Goal: Information Seeking & Learning: Learn about a topic

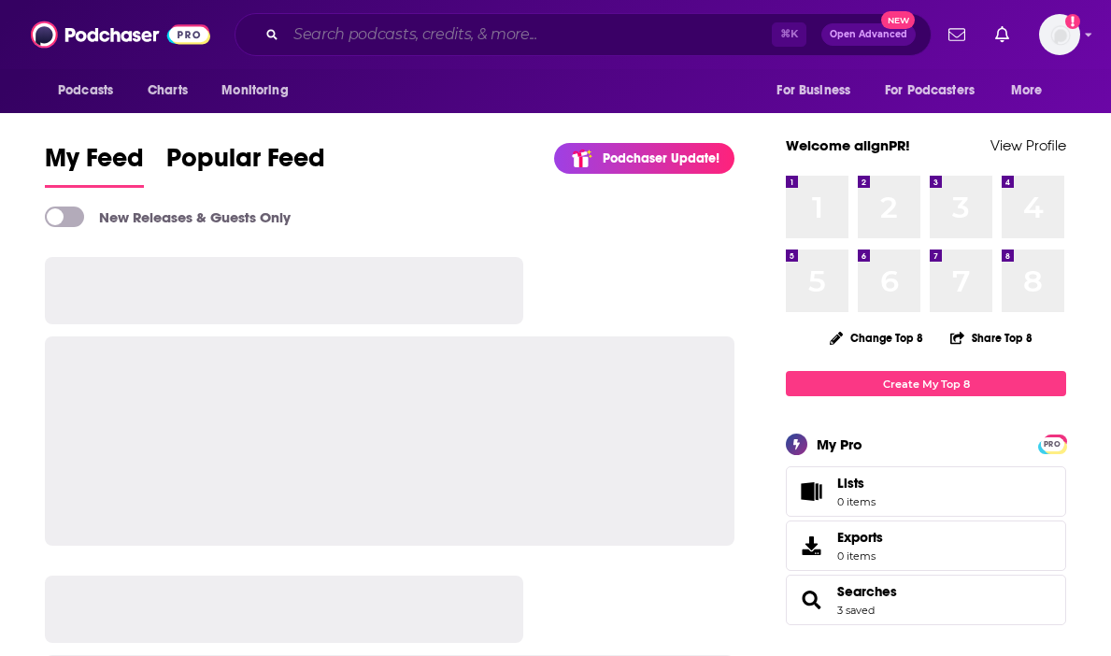
click at [450, 37] on input "Search podcasts, credits, & more..." at bounding box center [529, 35] width 486 height 30
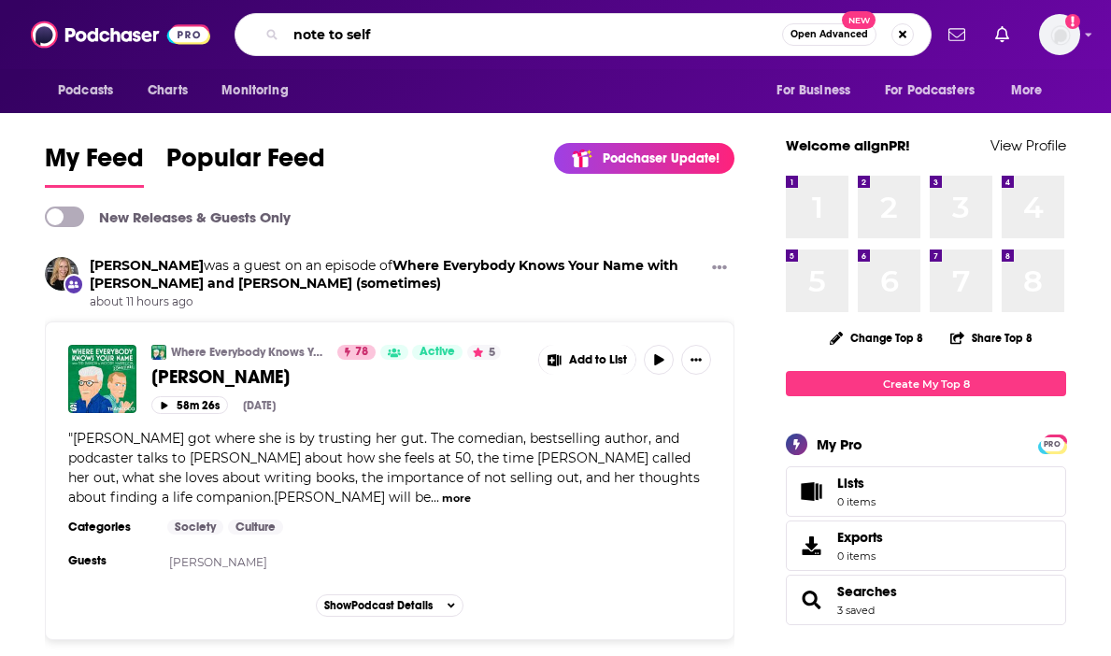
type input "note to self"
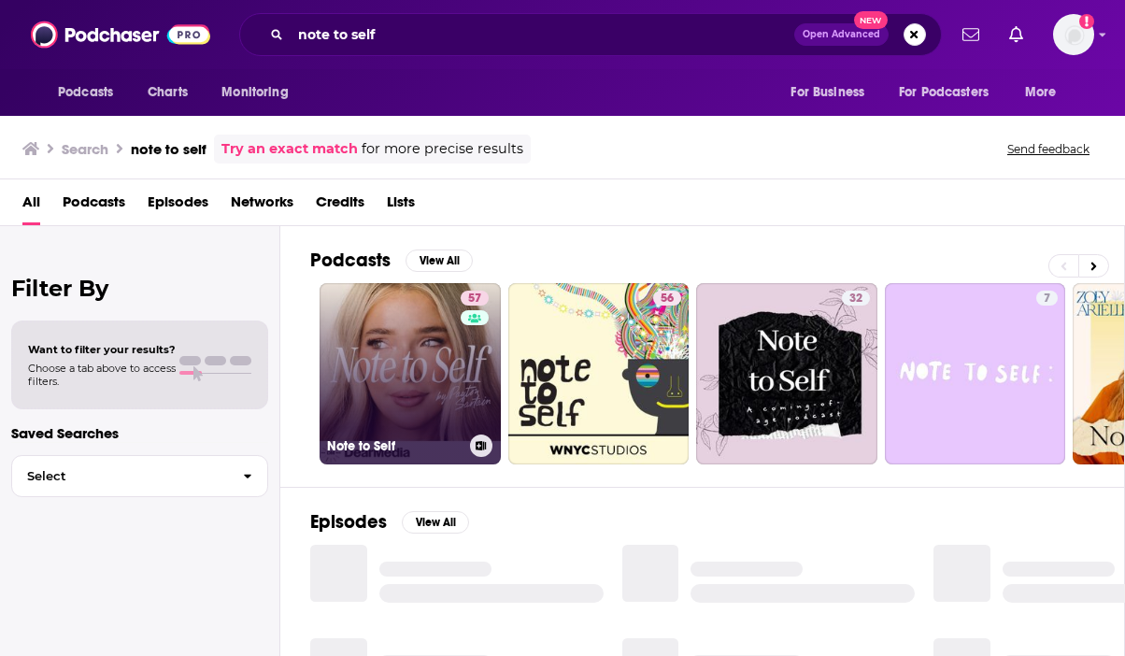
click at [423, 361] on link "57 Note to Self" at bounding box center [410, 373] width 181 height 181
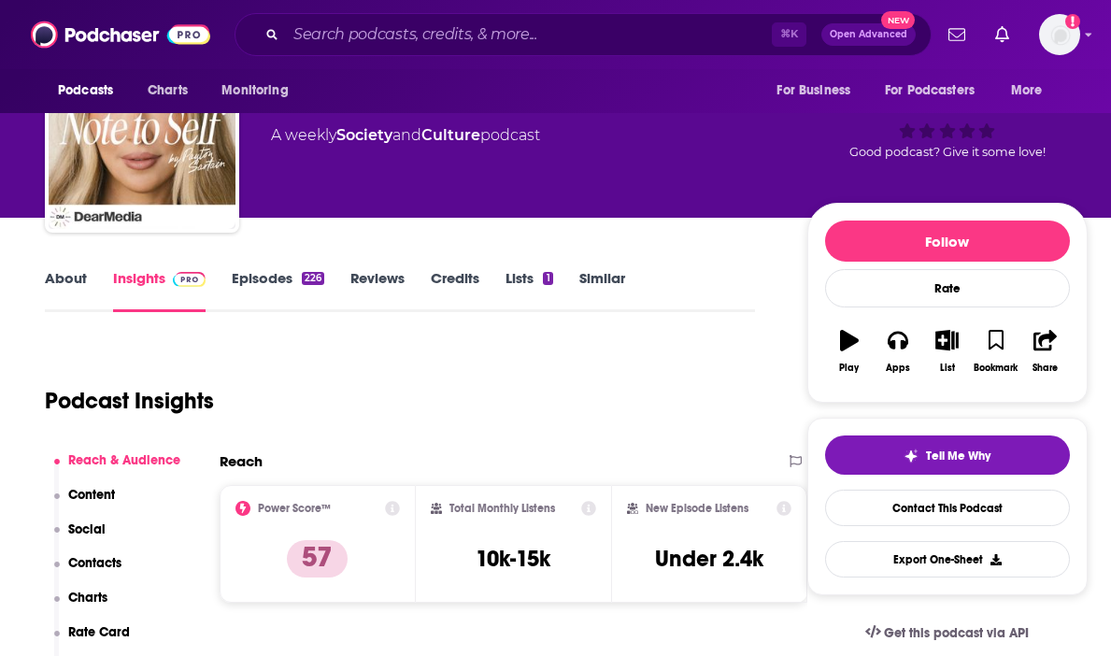
scroll to position [88, 0]
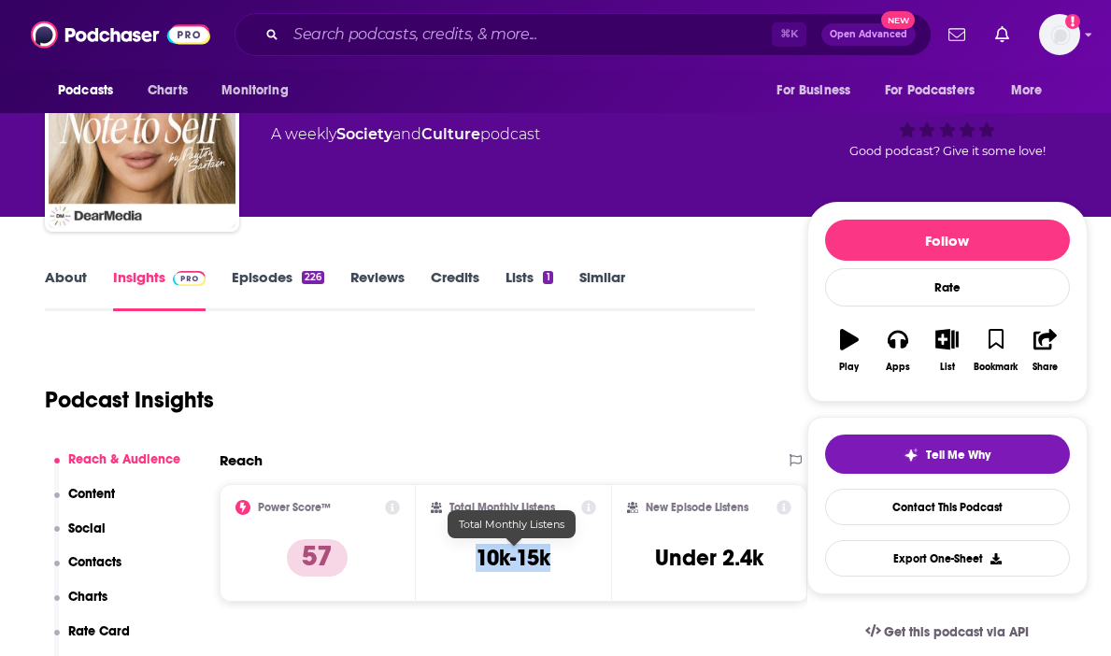
drag, startPoint x: 484, startPoint y: 560, endPoint x: 557, endPoint y: 560, distance: 72.9
click at [557, 560] on div "Total Monthly Listens 10k-15k" at bounding box center [514, 543] width 166 height 86
copy h3 "10k-15k"
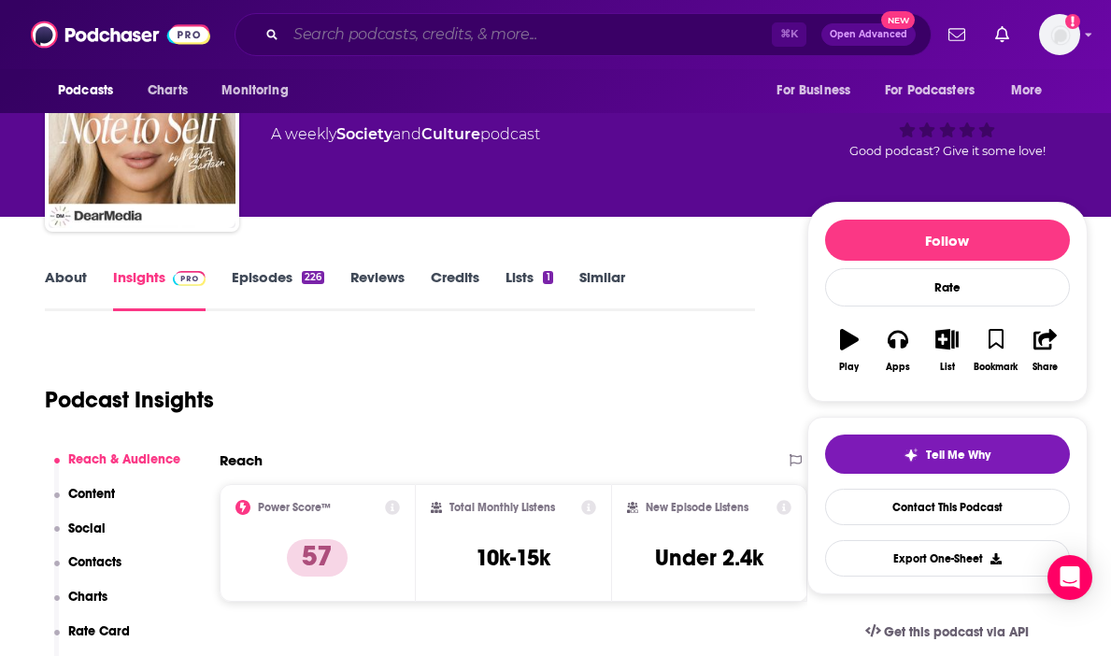
click at [394, 33] on input "Search podcasts, credits, & more..." at bounding box center [529, 35] width 486 height 30
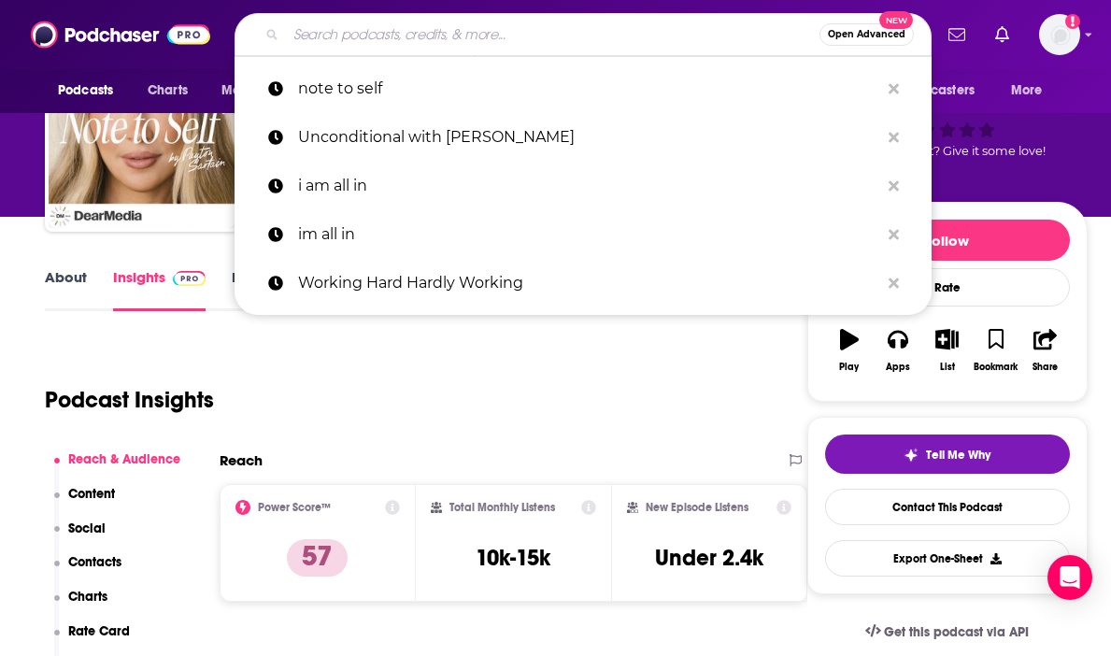
paste input "Trying To Figure It Out with Ally [PERSON_NAME]"
type input "Trying To Figure It Out with Ally [PERSON_NAME]"
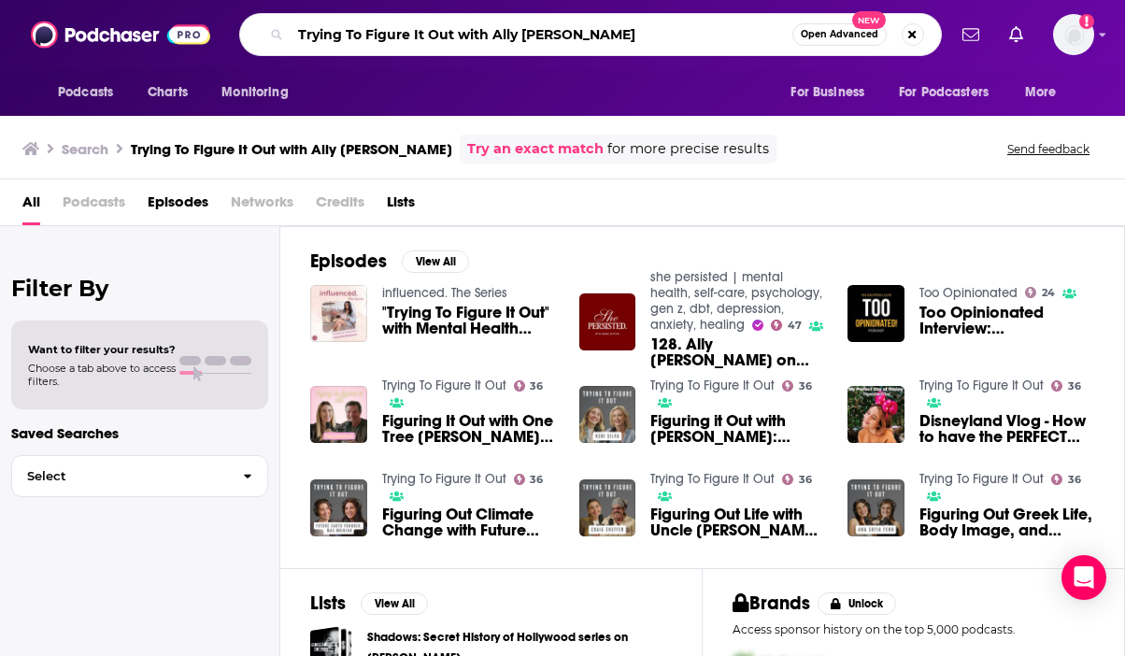
drag, startPoint x: 593, startPoint y: 39, endPoint x: 460, endPoint y: 28, distance: 133.2
click at [460, 28] on input "Trying To Figure It Out with Ally [PERSON_NAME]" at bounding box center [542, 35] width 502 height 30
type input "Trying To Figure It Out"
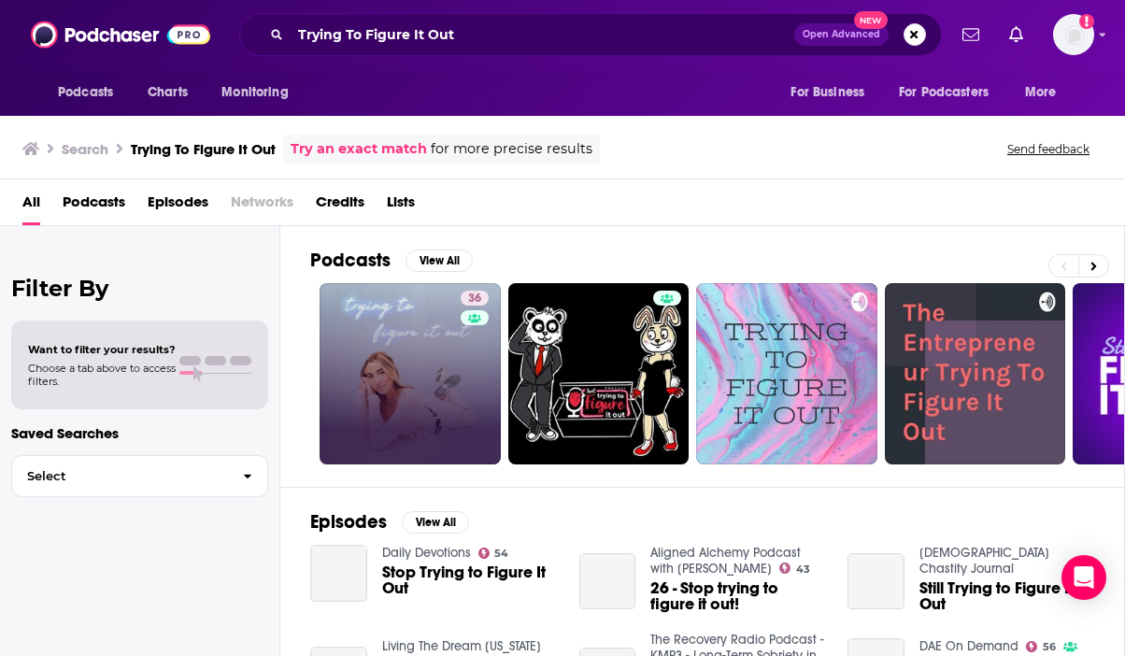
click at [449, 351] on link "36" at bounding box center [410, 373] width 181 height 181
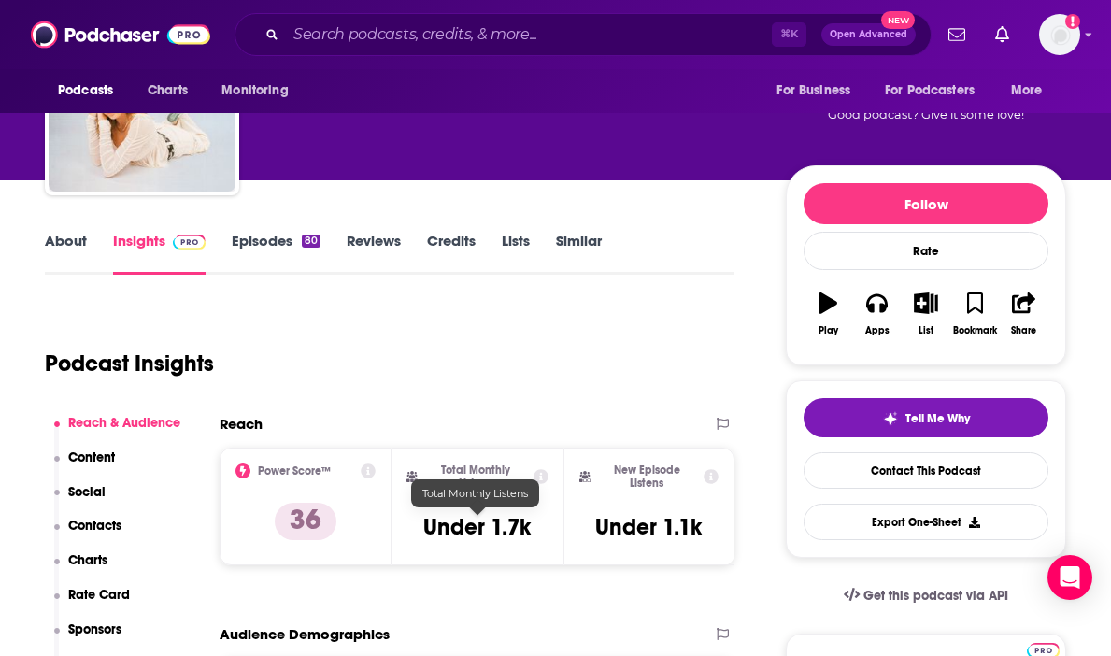
scroll to position [141, 0]
